Goal: Task Accomplishment & Management: Manage account settings

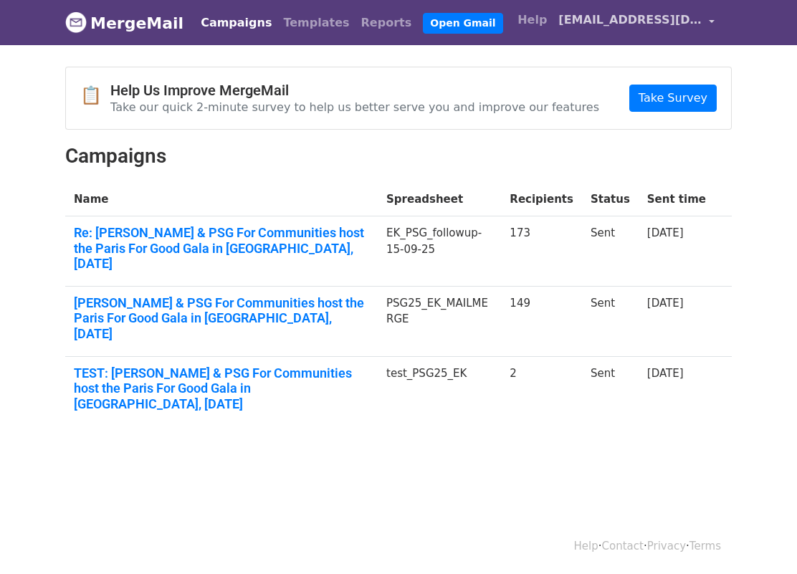
click at [646, 22] on span "[EMAIL_ADDRESS][DOMAIN_NAME]" at bounding box center [629, 19] width 143 height 17
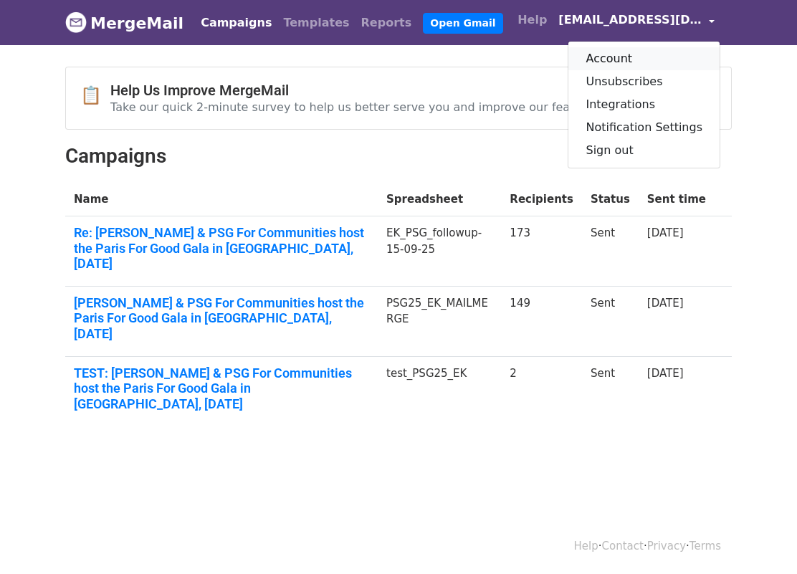
click at [623, 57] on link "Account" at bounding box center [643, 58] width 151 height 23
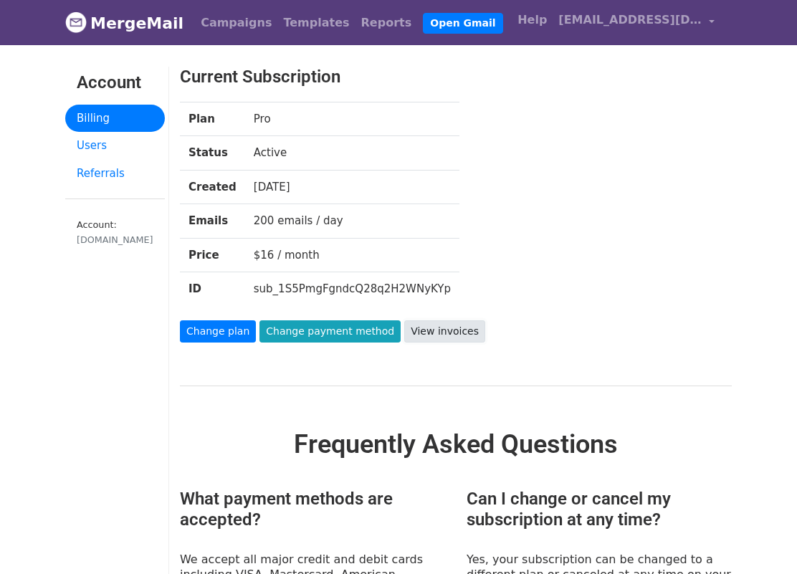
click at [449, 338] on link "View invoices" at bounding box center [444, 331] width 81 height 22
click at [232, 331] on link "Change plan" at bounding box center [218, 331] width 76 height 22
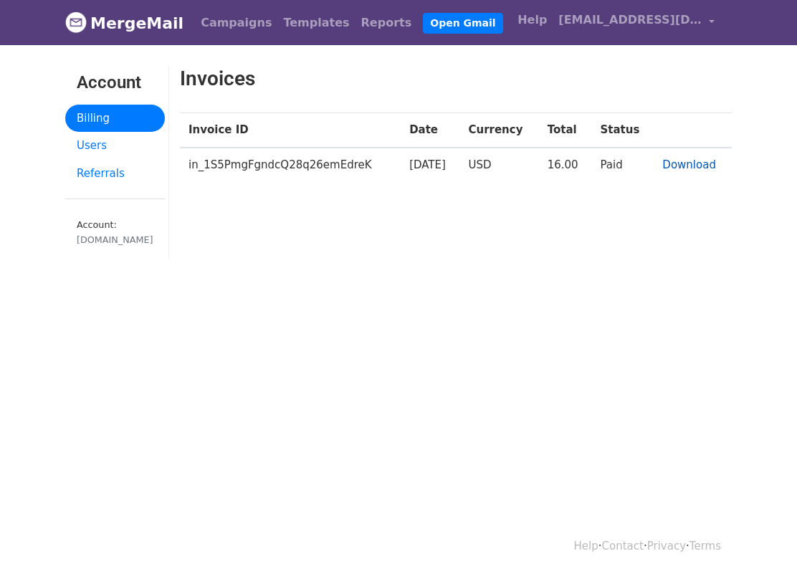
click at [710, 163] on link "Download" at bounding box center [689, 164] width 54 height 13
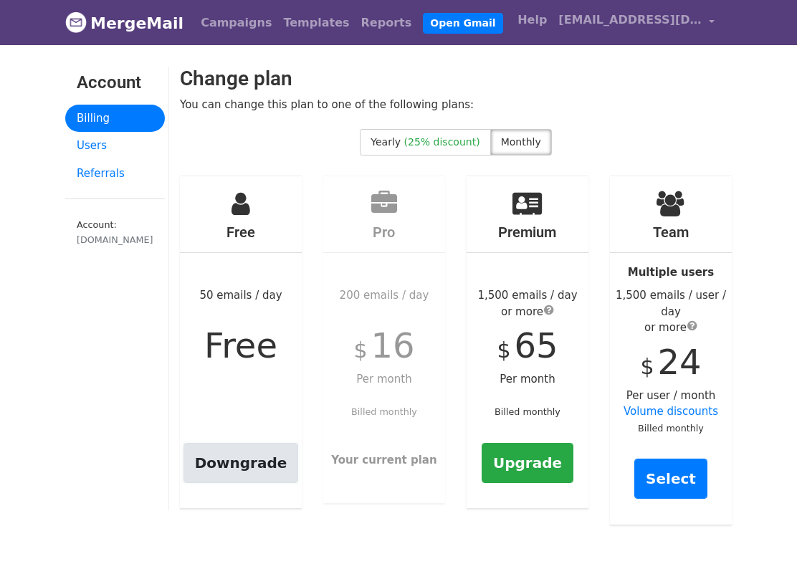
click at [245, 471] on link "Downgrade" at bounding box center [241, 463] width 115 height 40
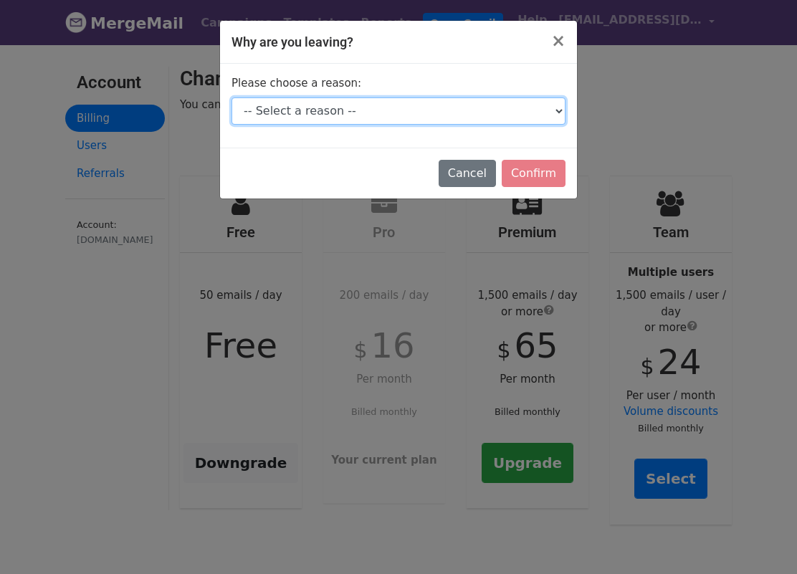
click at [523, 105] on select "-- Select a reason -- I don't send enough emails It's too expensive I had a tec…" at bounding box center [399, 110] width 334 height 27
select select "I don't send enough emails"
click at [232, 97] on select "-- Select a reason -- I don't send enough emails It's too expensive I had a tec…" at bounding box center [399, 110] width 334 height 27
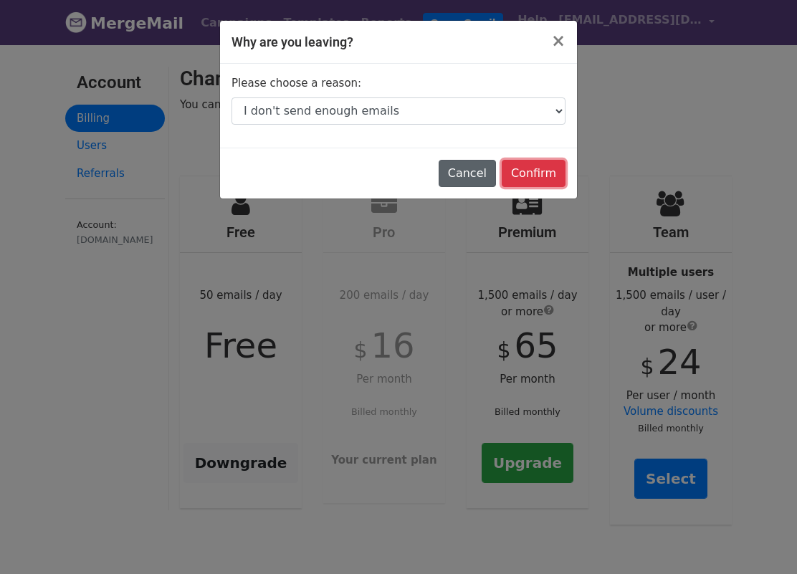
click at [513, 178] on input "Confirm" at bounding box center [534, 173] width 64 height 27
